Goal: Entertainment & Leisure: Consume media (video, audio)

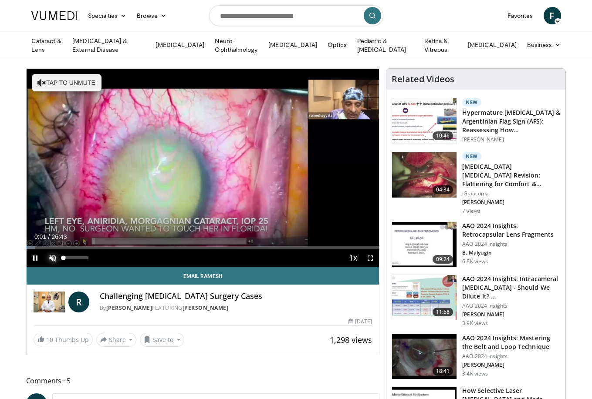
click at [53, 256] on span "Video Player" at bounding box center [52, 257] width 17 height 17
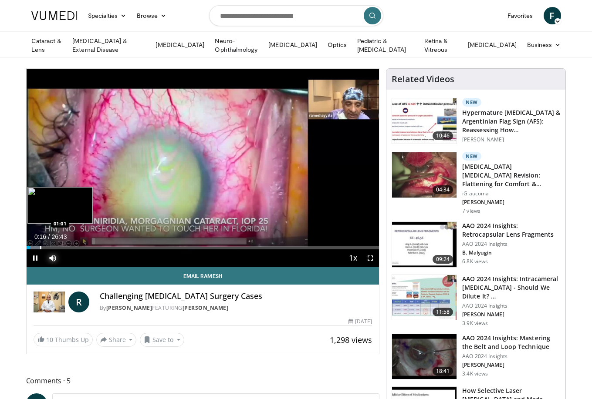
click at [39, 246] on div "Progress Bar" at bounding box center [34, 247] width 15 height 3
click at [56, 247] on div "Progress Bar" at bounding box center [56, 247] width 1 height 3
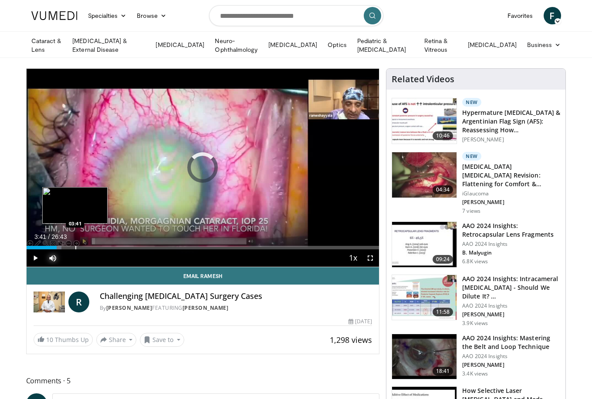
click at [76, 247] on div "Progress Bar" at bounding box center [75, 247] width 1 height 3
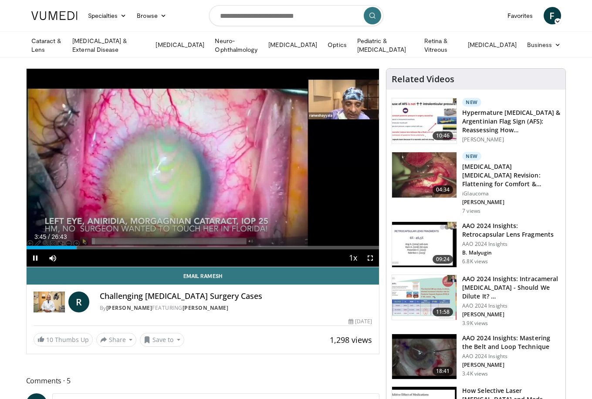
click at [107, 253] on div "Current Time 3:45 / Duration 26:43 Pause Skip Backward Skip Forward Mute 100% L…" at bounding box center [203, 257] width 353 height 17
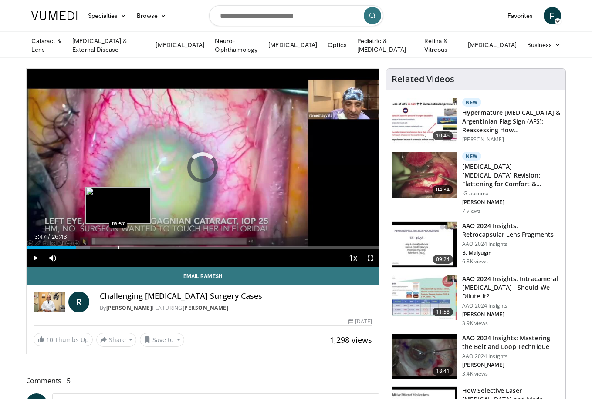
click at [118, 248] on div "Progress Bar" at bounding box center [118, 247] width 1 height 3
click at [135, 246] on div "Progress Bar" at bounding box center [135, 247] width 1 height 3
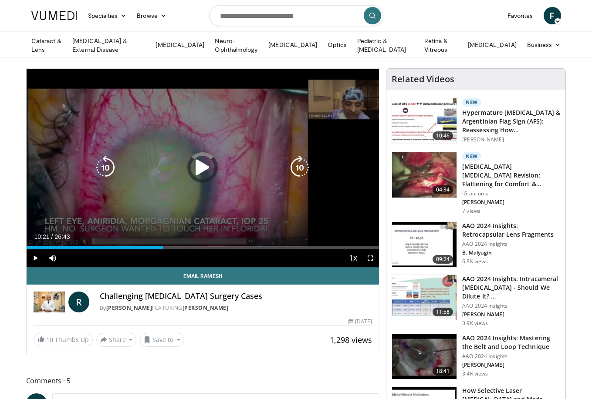
click at [163, 247] on div "Loaded : 31.82% 10:21 08:52" at bounding box center [203, 247] width 353 height 3
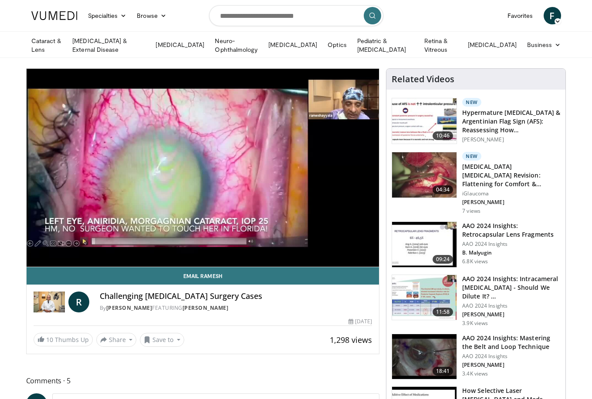
click at [183, 244] on div "10 seconds Tap to unmute" at bounding box center [203, 168] width 353 height 198
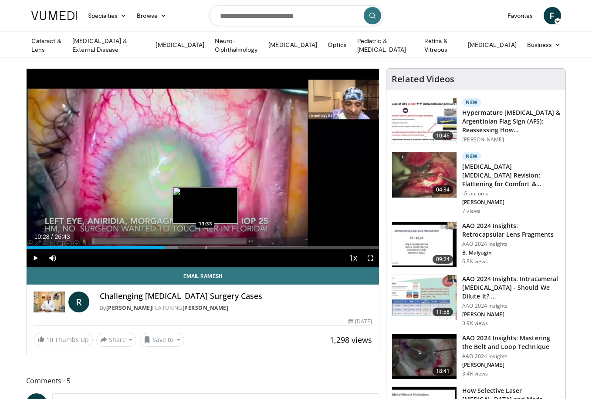
click at [206, 246] on div "Progress Bar" at bounding box center [206, 247] width 1 height 3
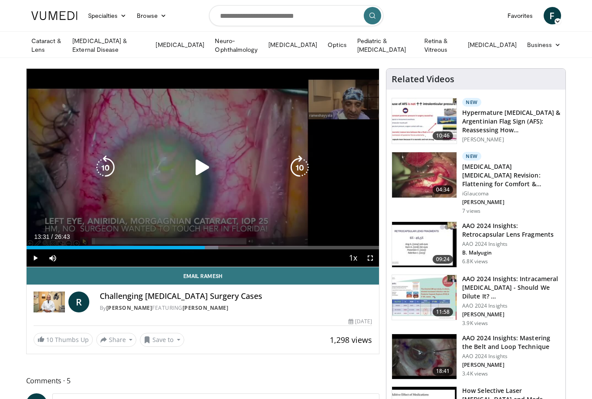
click at [330, 198] on div "10 seconds Tap to unmute" at bounding box center [203, 168] width 353 height 198
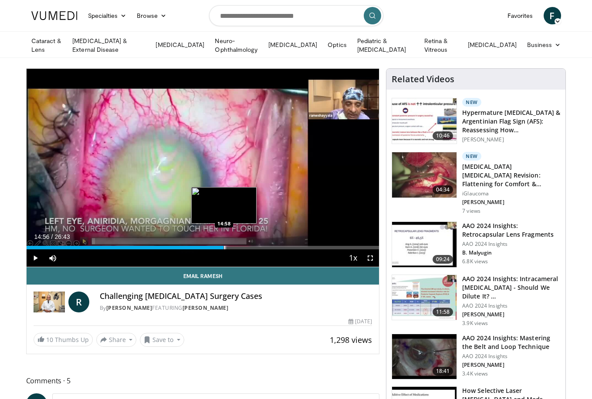
click at [224, 246] on div "Progress Bar" at bounding box center [224, 247] width 1 height 3
click at [245, 249] on div "Current Time 14:57 / Duration 26:43 Pause Skip Backward Skip Forward Mute 100% …" at bounding box center [203, 257] width 353 height 17
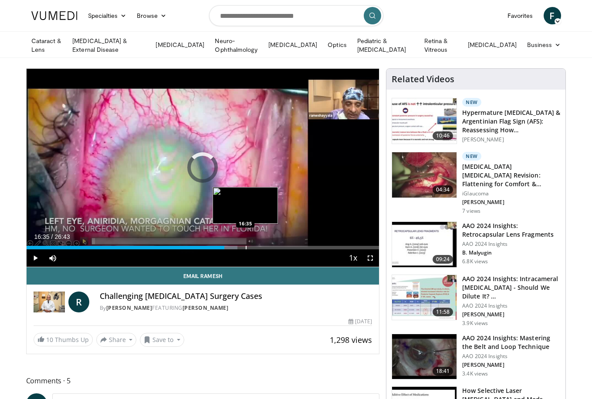
click at [245, 244] on div "Loaded : 59.89% 14:59 16:35" at bounding box center [203, 245] width 353 height 8
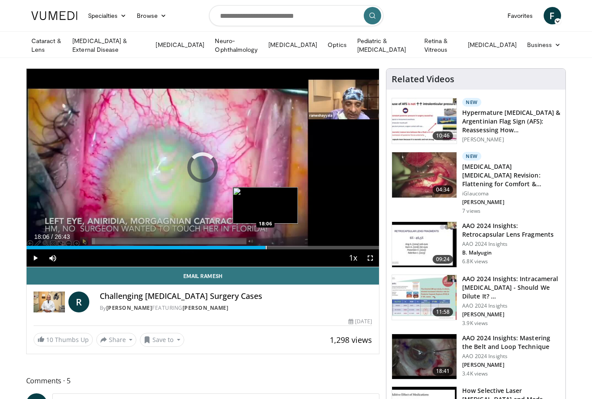
click at [265, 244] on div "Loaded : 0.00% 18:06 18:06" at bounding box center [203, 245] width 353 height 8
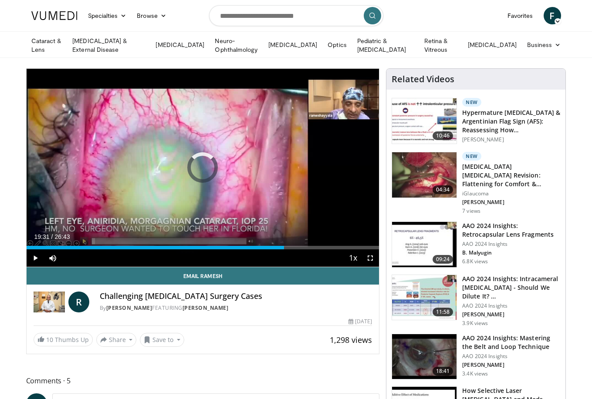
click at [285, 246] on div "Progress Bar" at bounding box center [285, 247] width 1 height 3
click at [306, 247] on div "Progress Bar" at bounding box center [306, 247] width 1 height 3
click at [321, 248] on div "Progress Bar" at bounding box center [321, 247] width 1 height 3
click at [370, 254] on span "Video Player" at bounding box center [369, 257] width 17 height 17
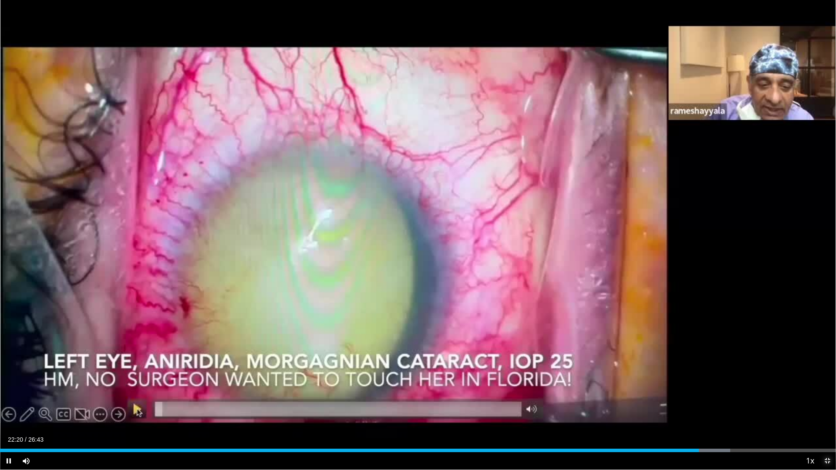
click at [591, 399] on span "Video Player" at bounding box center [827, 460] width 17 height 17
